Goal: Information Seeking & Learning: Check status

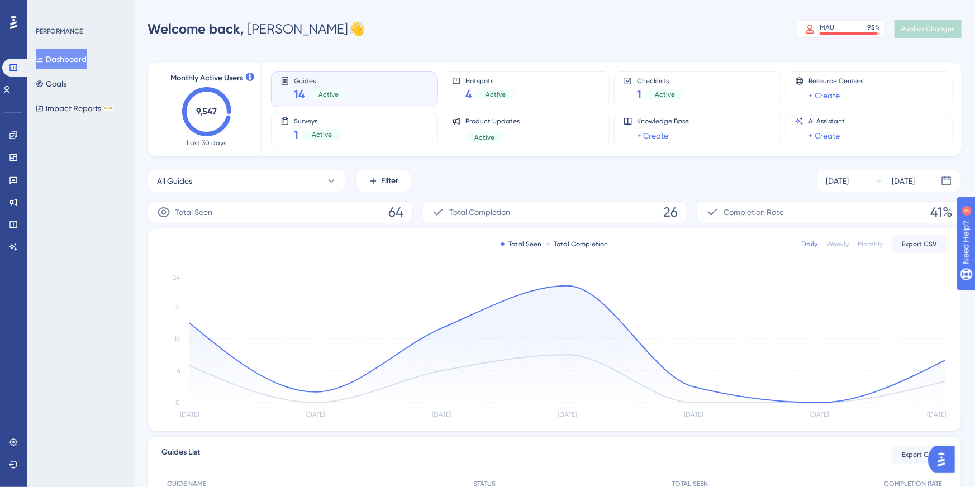
click at [49, 27] on div "PERFORMANCE" at bounding box center [59, 31] width 47 height 9
click at [54, 31] on div "PERFORMANCE" at bounding box center [59, 31] width 47 height 9
click at [11, 83] on link at bounding box center [6, 90] width 9 height 18
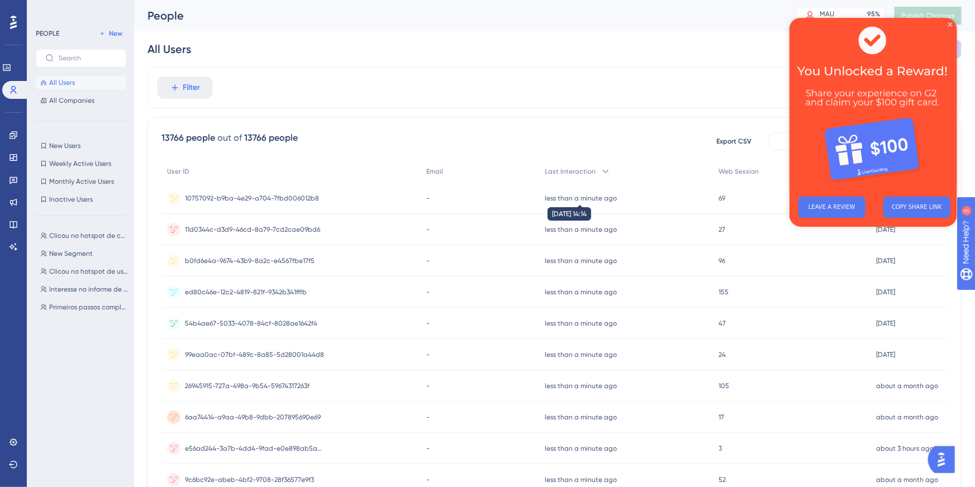
click at [576, 200] on time "less than a minute ago" at bounding box center [581, 198] width 72 height 8
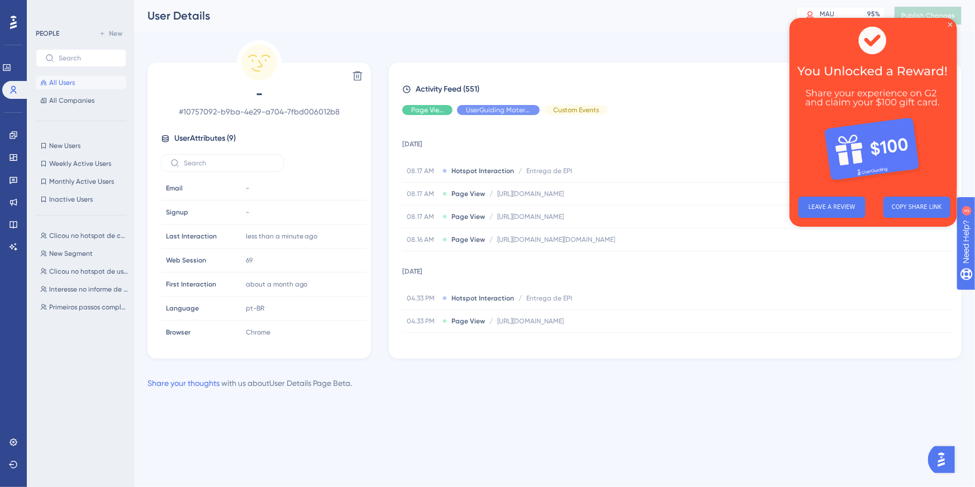
click at [954, 24] on img at bounding box center [873, 102] width 168 height 170
click at [949, 23] on icon "Close Preview" at bounding box center [950, 24] width 4 height 4
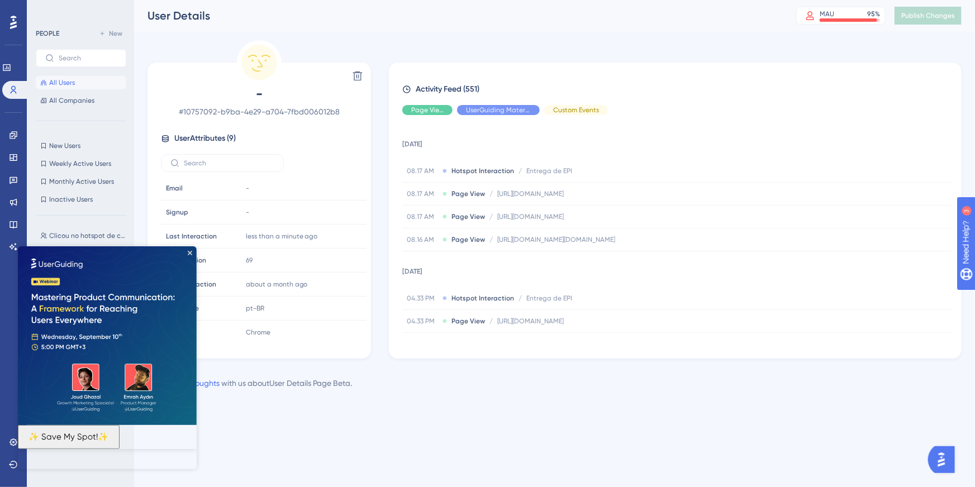
click at [186, 250] on img at bounding box center [106, 335] width 179 height 179
click at [190, 253] on icon "Close Preview" at bounding box center [189, 252] width 4 height 4
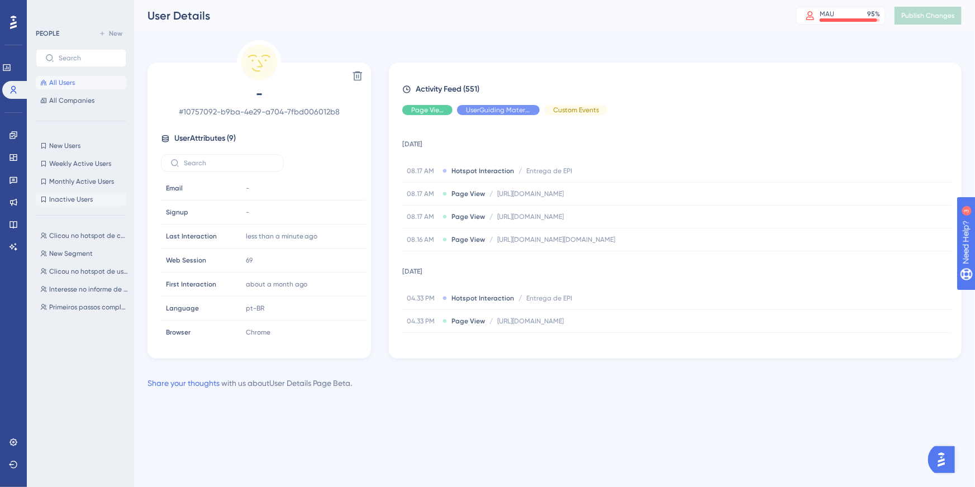
click at [63, 196] on span "Inactive Users" at bounding box center [71, 199] width 44 height 9
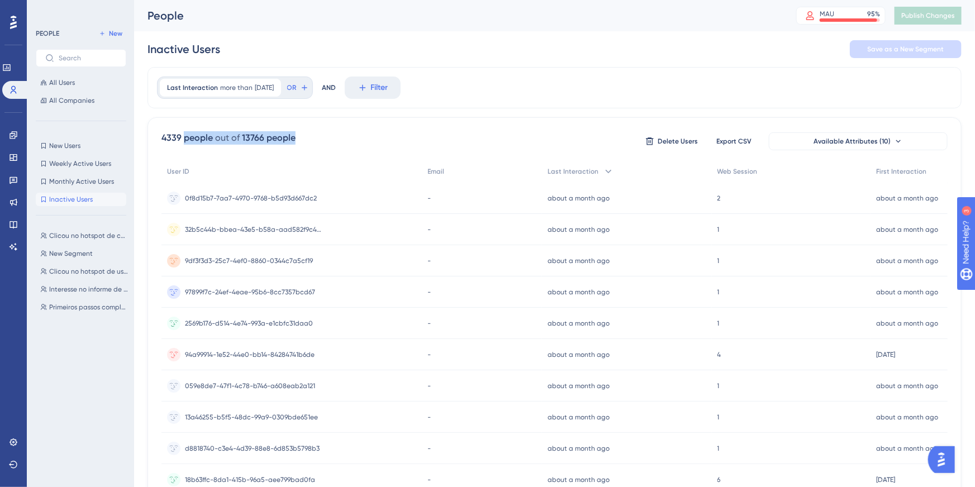
drag, startPoint x: 186, startPoint y: 139, endPoint x: 298, endPoint y: 136, distance: 112.4
click at [298, 136] on div "4339 people out of 13766 people Delete Users Export CSV Available Attributes (1…" at bounding box center [555, 141] width 786 height 20
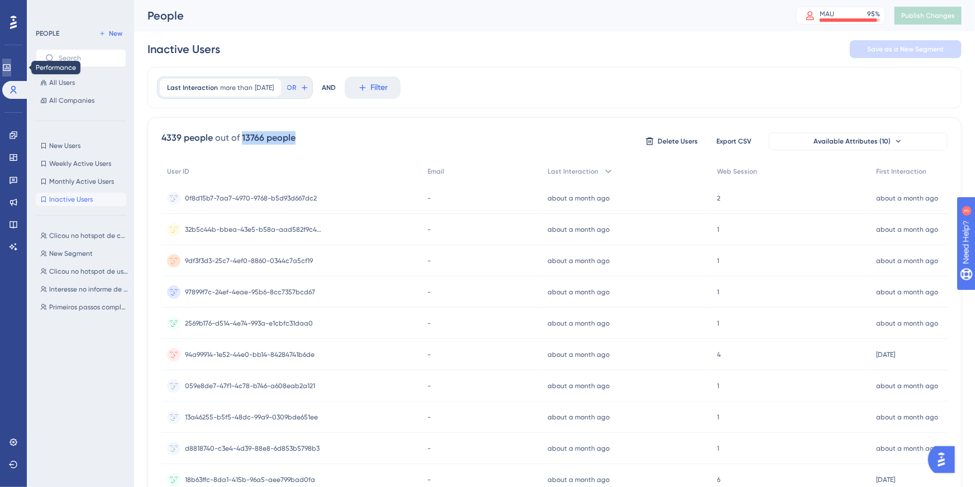
click at [11, 73] on link at bounding box center [6, 68] width 9 height 18
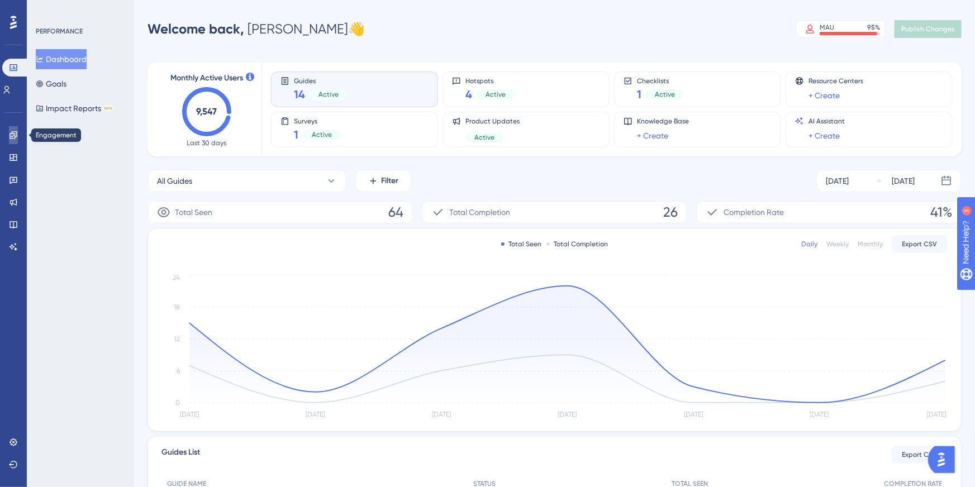
click at [13, 137] on icon at bounding box center [13, 135] width 9 height 9
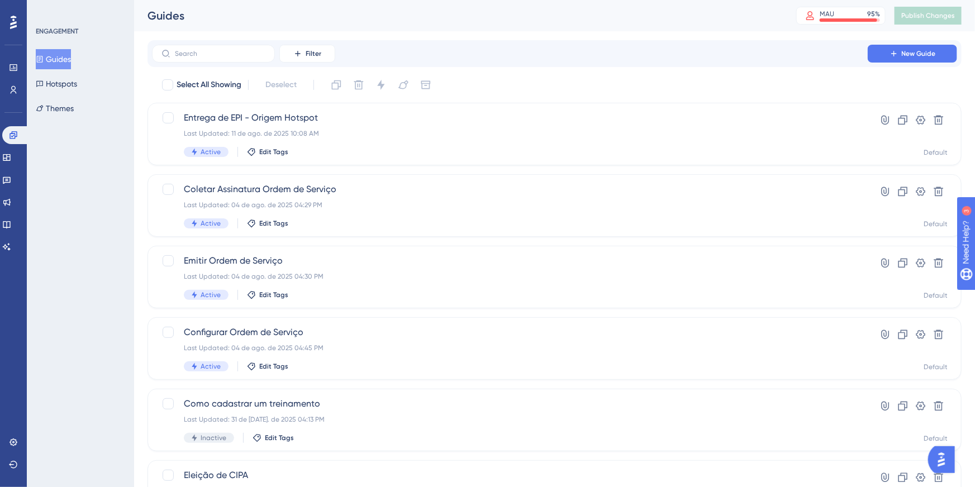
click at [13, 58] on div "Performance Users" at bounding box center [13, 65] width 18 height 68
click at [34, 79] on div "ENGAGEMENT Guides Hotspots Themes" at bounding box center [80, 243] width 107 height 487
click at [17, 70] on icon at bounding box center [13, 67] width 9 height 9
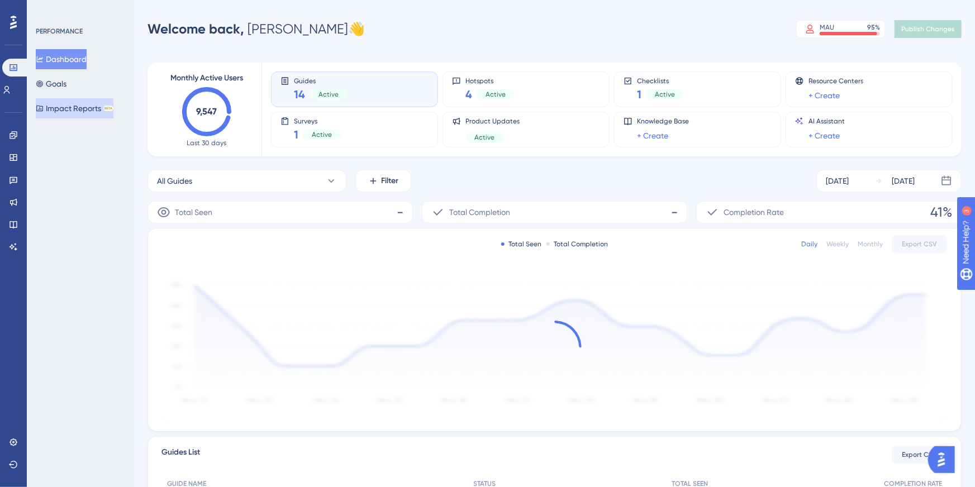
click at [77, 111] on button "Impact Reports BETA" at bounding box center [75, 108] width 78 height 20
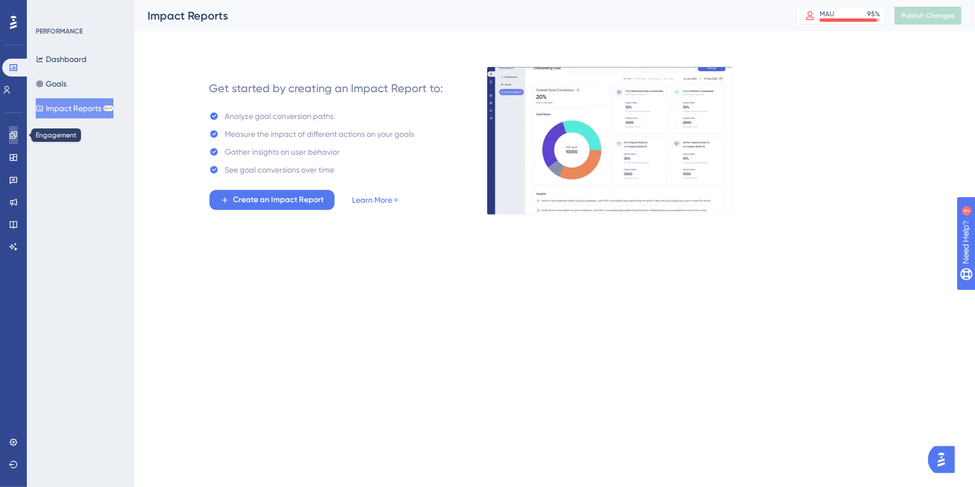
click at [16, 138] on icon at bounding box center [13, 135] width 9 height 9
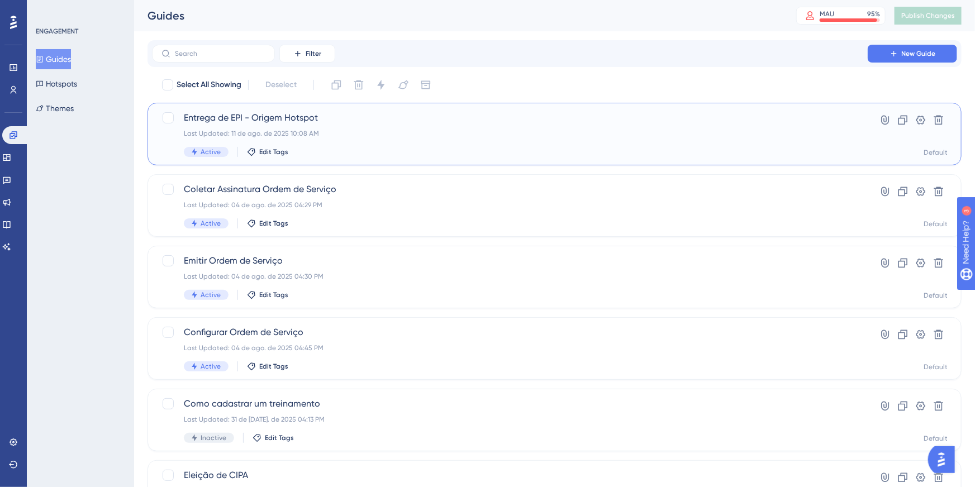
click at [256, 109] on div "Entrega de EPI - Origem Hotspot Last Updated: 11 de ago. de 2025 10:08 AM Activ…" at bounding box center [555, 134] width 814 height 63
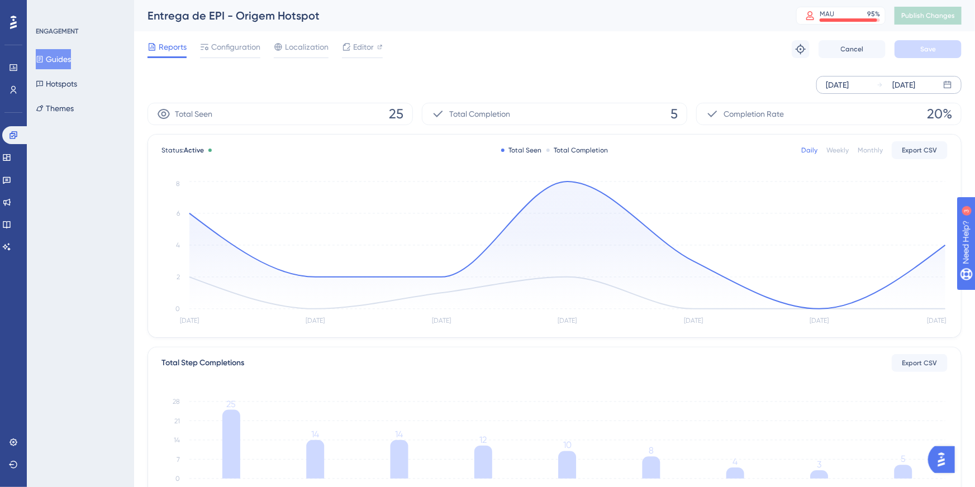
click at [849, 85] on div "[DATE]" at bounding box center [837, 84] width 23 height 13
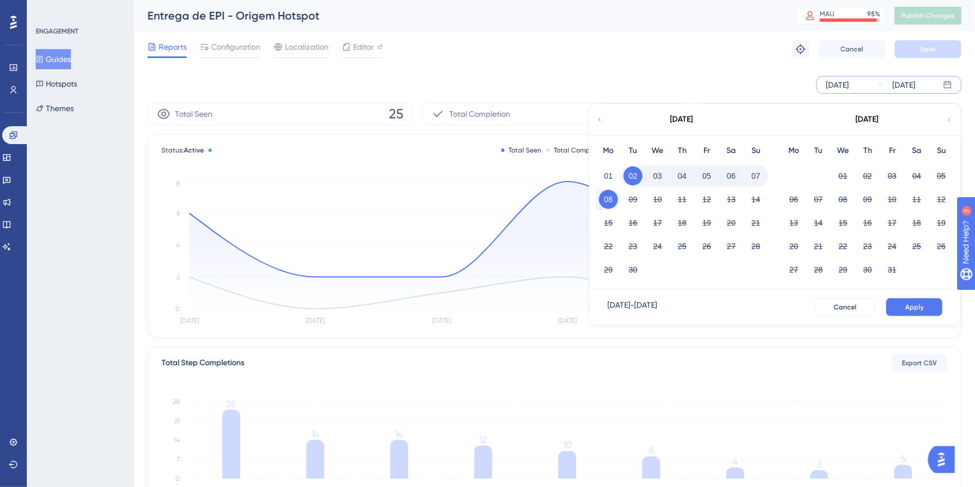
click at [607, 116] on div "[DATE]" at bounding box center [682, 119] width 184 height 31
click at [604, 118] on div "[DATE]" at bounding box center [682, 119] width 184 height 31
click at [601, 119] on icon at bounding box center [599, 120] width 7 height 10
click at [892, 178] on button "01" at bounding box center [892, 176] width 19 height 19
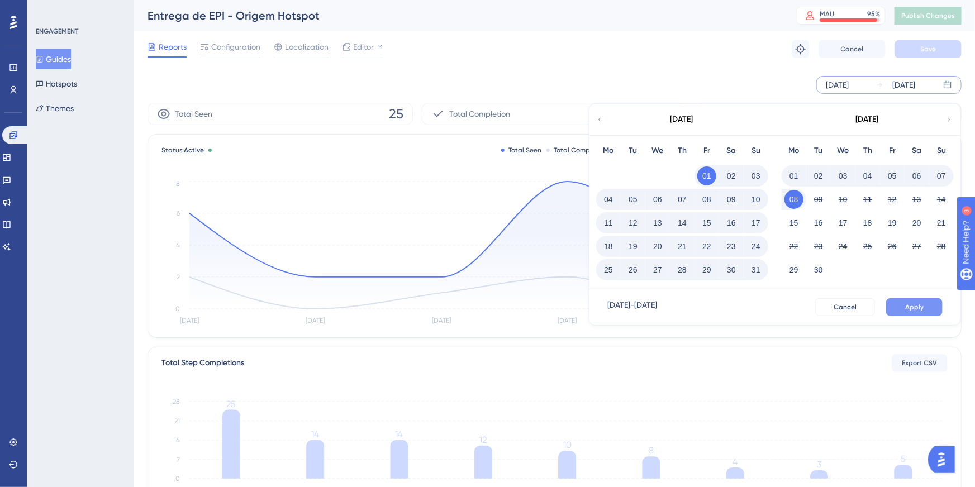
click at [904, 307] on button "Apply" at bounding box center [914, 307] width 56 height 18
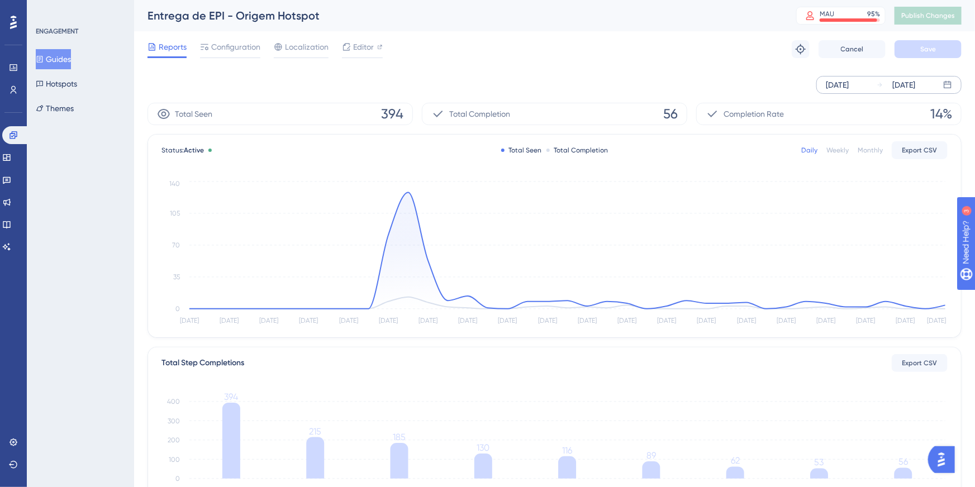
click at [667, 113] on span "56" at bounding box center [670, 114] width 15 height 18
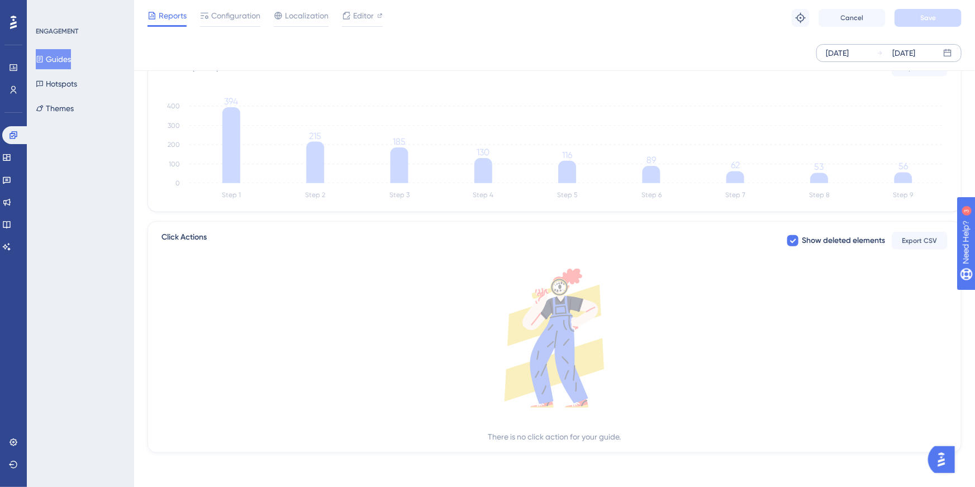
scroll to position [292, 0]
click at [811, 240] on span "Show deleted elements" at bounding box center [843, 239] width 83 height 13
checkbox input "true"
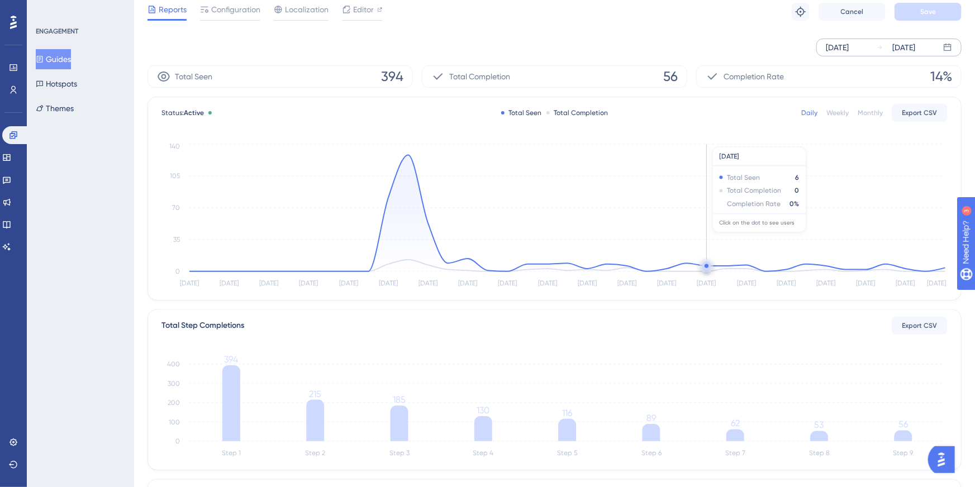
scroll to position [0, 0]
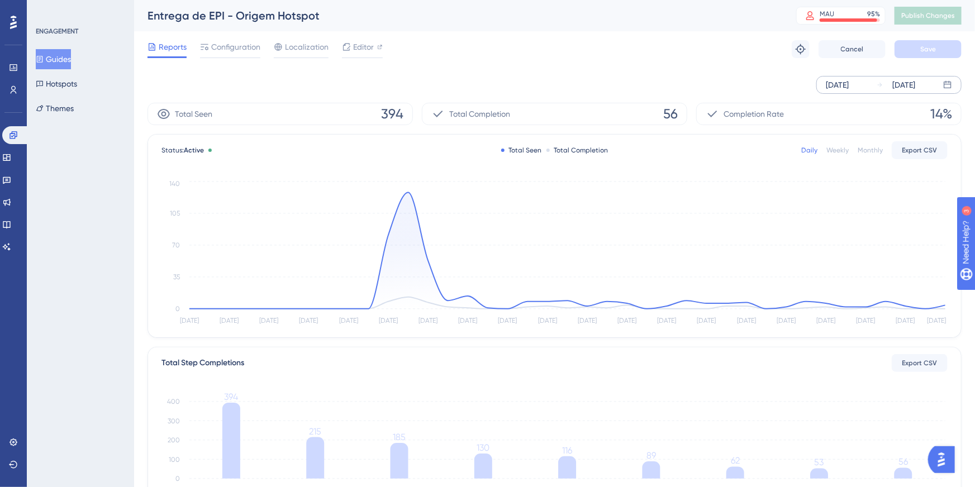
click at [75, 73] on div "Guides Hotspots Themes" at bounding box center [81, 83] width 91 height 69
click at [72, 79] on button "Hotspots" at bounding box center [56, 84] width 41 height 20
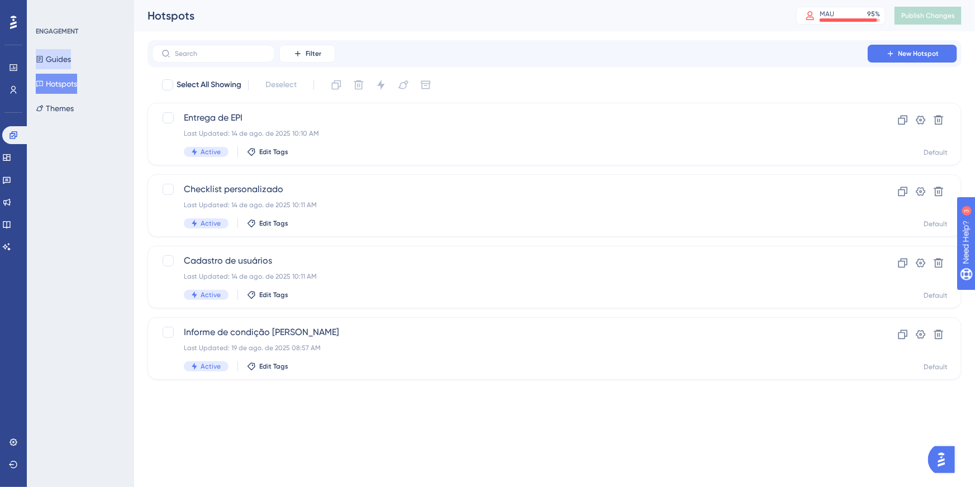
click at [70, 65] on button "Guides" at bounding box center [53, 59] width 35 height 20
